Goal: Task Accomplishment & Management: Manage account settings

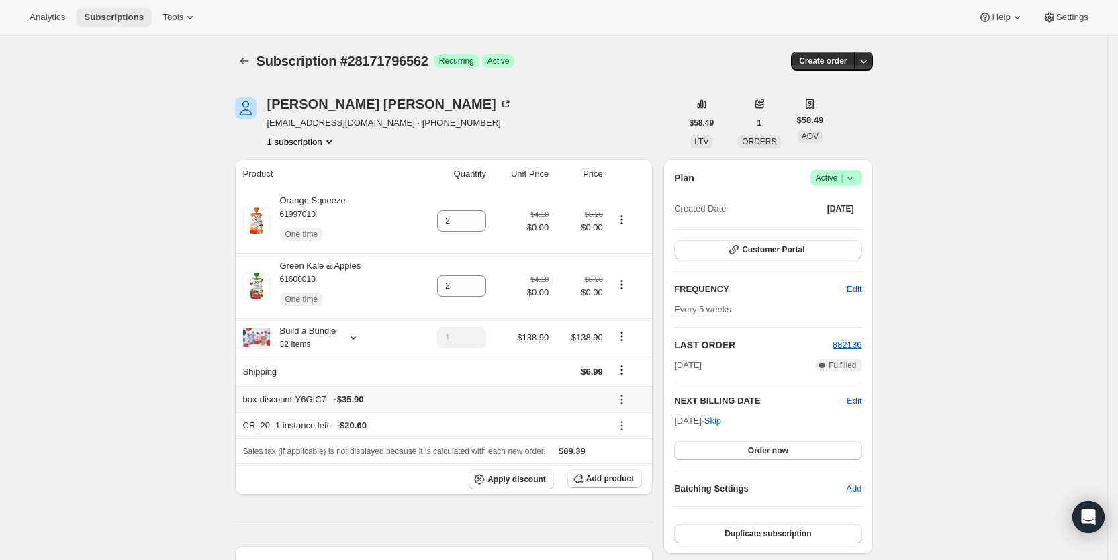
scroll to position [337, 0]
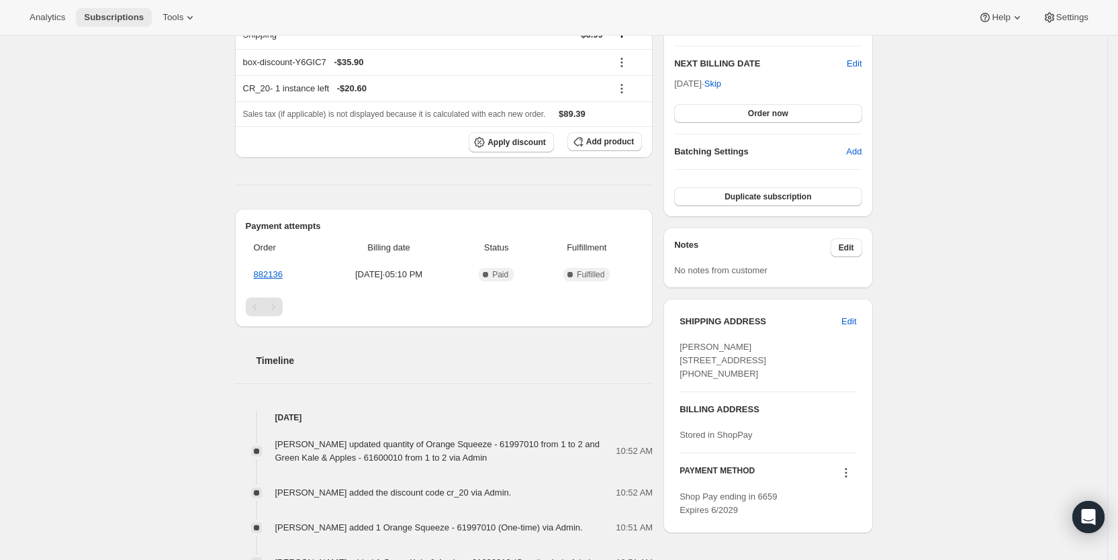
click at [126, 17] on span "Subscriptions" at bounding box center [114, 17] width 60 height 11
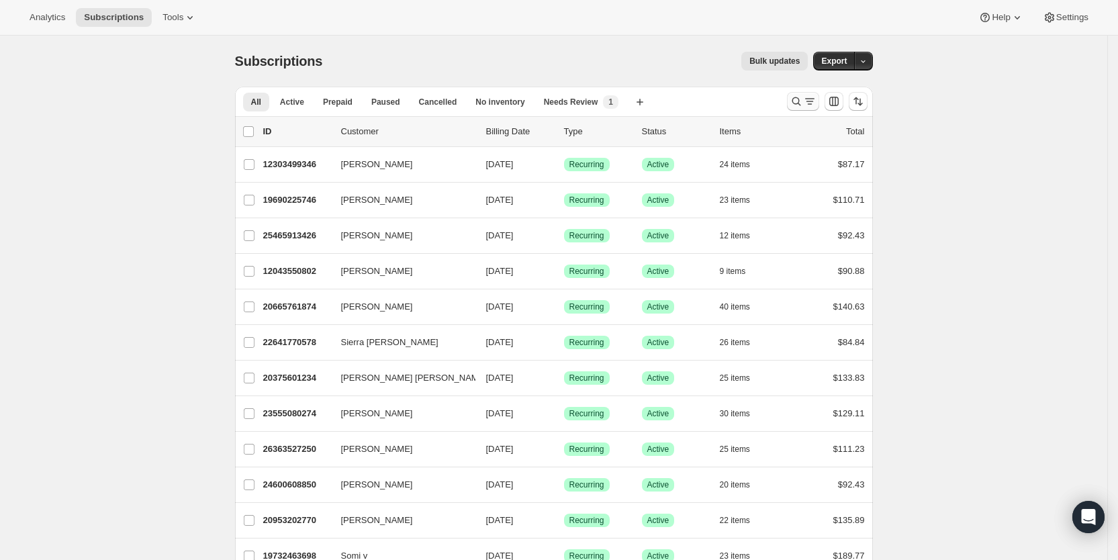
click at [813, 103] on icon "Search and filter results" at bounding box center [809, 101] width 13 height 13
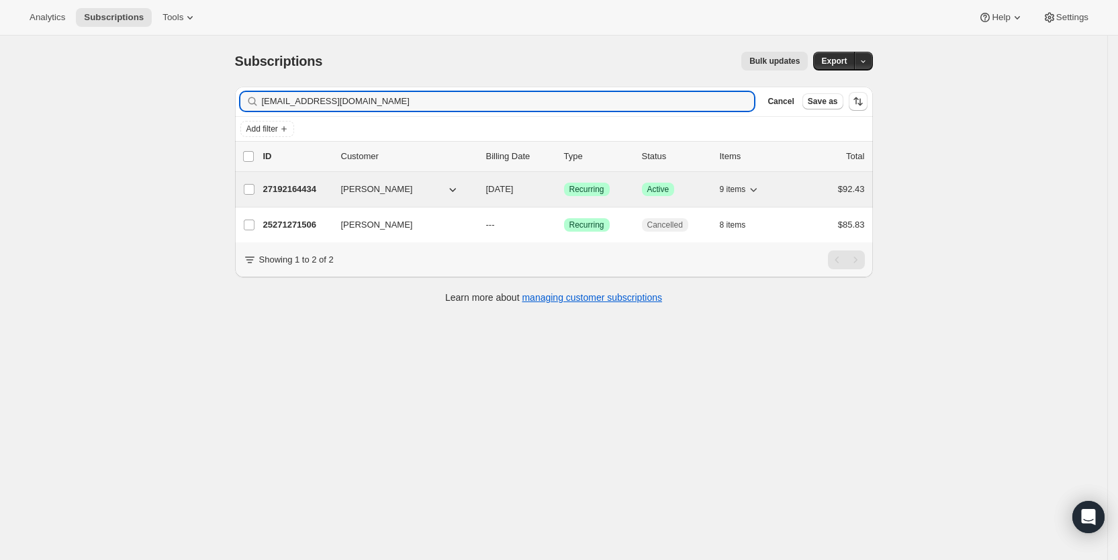
type input "[EMAIL_ADDRESS][DOMAIN_NAME]"
click at [514, 185] on span "[DATE]" at bounding box center [500, 189] width 28 height 10
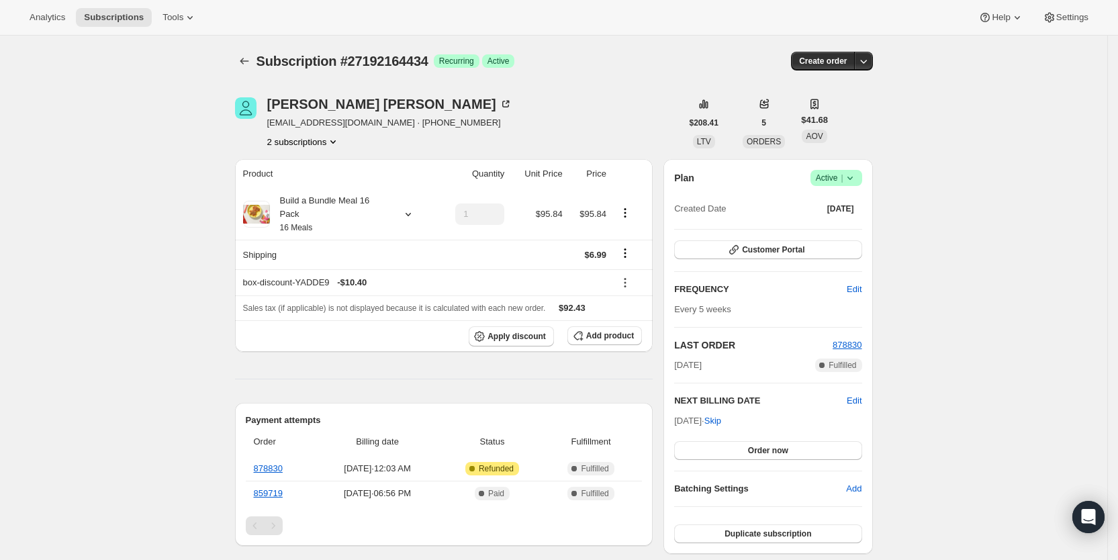
click at [856, 175] on icon at bounding box center [849, 177] width 13 height 13
click at [840, 205] on span "Pause subscription" at bounding box center [841, 204] width 74 height 10
